Goal: Information Seeking & Learning: Learn about a topic

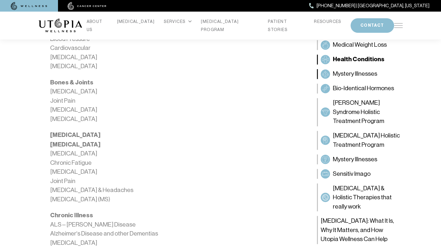
click at [363, 74] on span "Mystery Illnesses" at bounding box center [355, 73] width 44 height 9
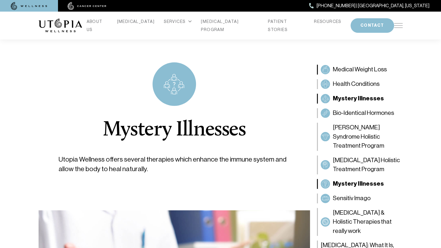
click at [355, 68] on span "Medical Weight Loss" at bounding box center [360, 69] width 54 height 9
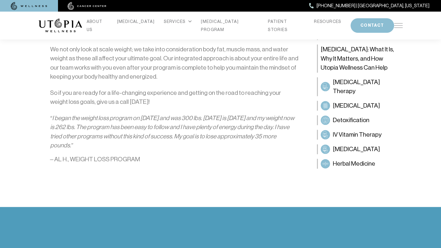
scroll to position [670, 0]
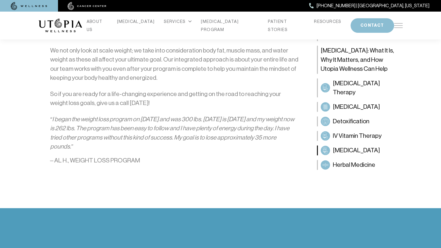
click at [352, 146] on span "[MEDICAL_DATA]" at bounding box center [356, 150] width 47 height 9
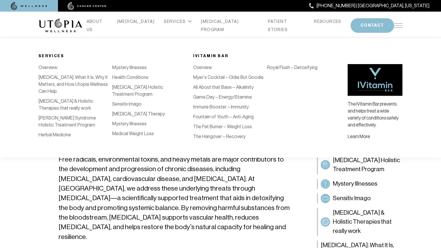
click at [212, 135] on link "The Hangover – Recovery" at bounding box center [219, 137] width 52 height 6
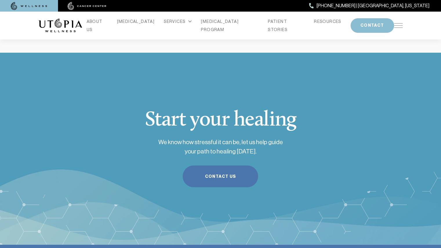
scroll to position [487, 0]
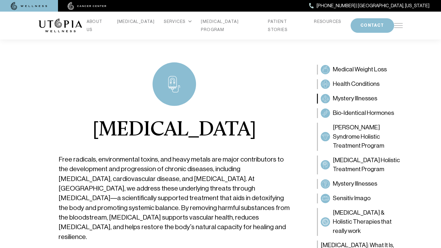
click at [368, 100] on span "Mystery Illnesses" at bounding box center [355, 98] width 44 height 9
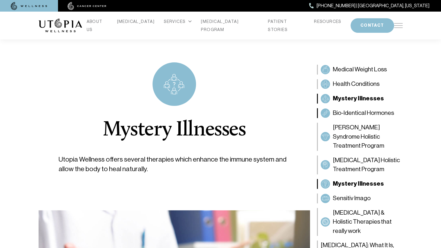
click at [372, 113] on span "Bio-Identical Hormones" at bounding box center [363, 112] width 61 height 9
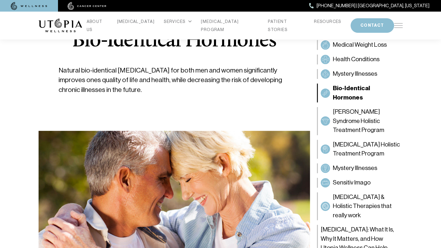
scroll to position [93, 0]
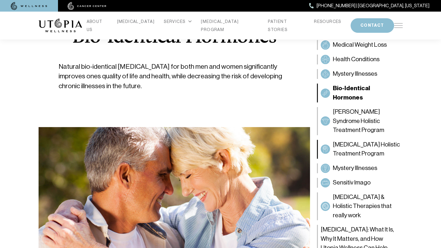
click at [355, 140] on span "[MEDICAL_DATA] Holistic Treatment Program" at bounding box center [366, 149] width 67 height 18
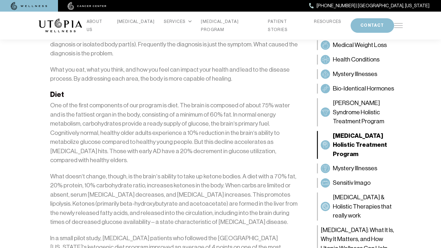
scroll to position [672, 0]
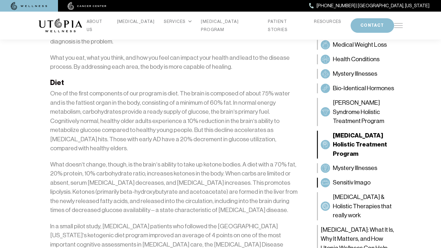
click at [356, 178] on span "Sensitiv Imago" at bounding box center [352, 182] width 38 height 9
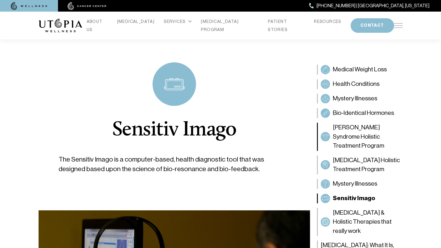
click at [344, 134] on span "[PERSON_NAME] Syndrome Holistic Treatment Program" at bounding box center [366, 137] width 67 height 28
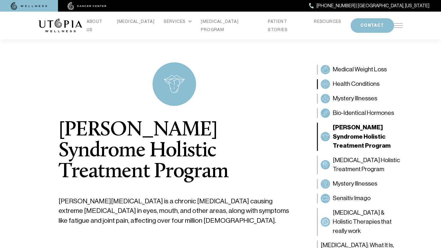
click at [341, 83] on span "Health Conditions" at bounding box center [356, 83] width 47 height 9
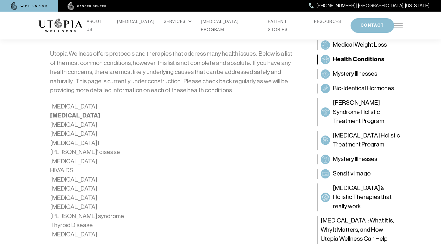
scroll to position [301, 0]
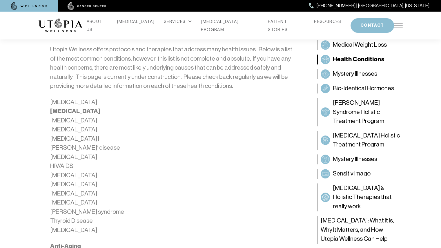
click at [101, 112] on strong "[MEDICAL_DATA]" at bounding box center [75, 111] width 50 height 8
